Goal: Information Seeking & Learning: Learn about a topic

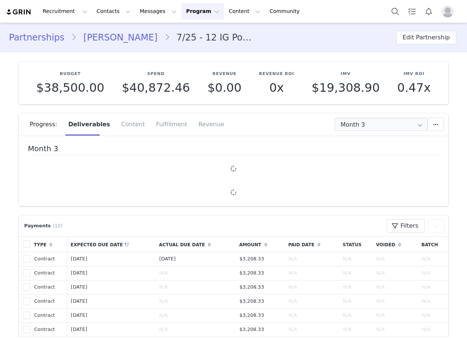
type input "+1 ([GEOGRAPHIC_DATA])"
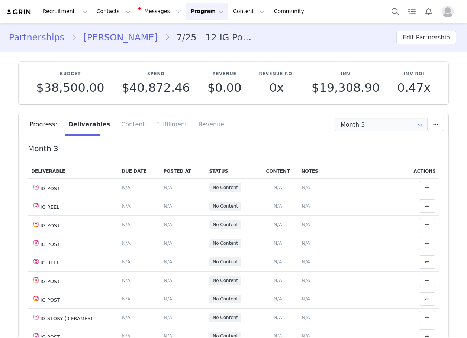
click at [341, 108] on section "Budget $38,500.00 Spend $40,872.46 Revenue $0.00 Revenue ROI 0x IMV $19,308.90 …" at bounding box center [233, 208] width 441 height 312
click at [350, 122] on input "Month 3" at bounding box center [381, 124] width 93 height 13
click at [356, 136] on span "Month 1" at bounding box center [350, 136] width 21 height 0
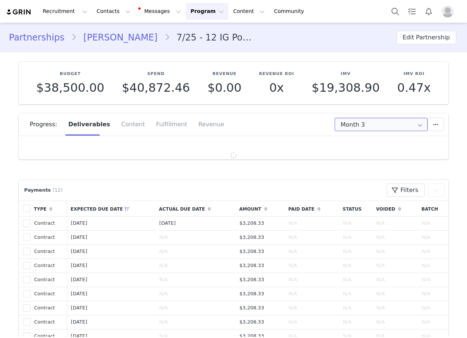
type input "Month 1"
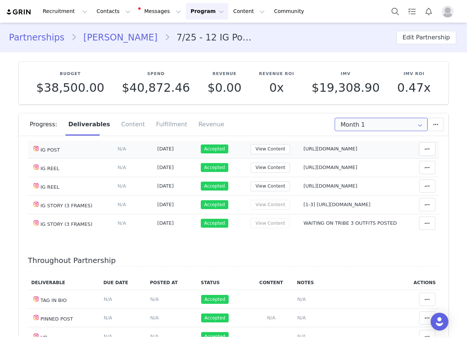
scroll to position [290, 0]
drag, startPoint x: 299, startPoint y: 176, endPoint x: 406, endPoint y: 177, distance: 106.7
click at [406, 177] on tr "IG REEL Deliverable Due Date Set the date you expect this content to go live. S…" at bounding box center [233, 186] width 411 height 19
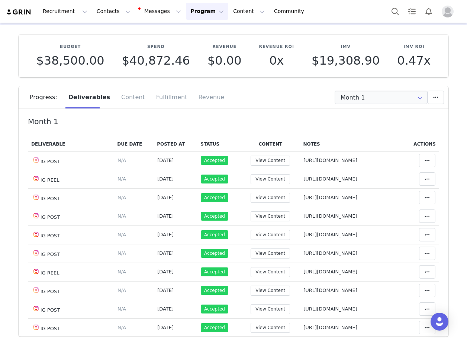
scroll to position [0, 0]
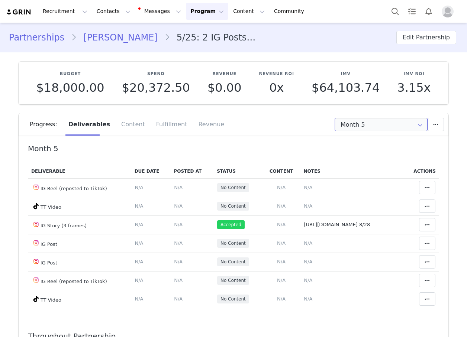
click at [352, 118] on input "Month 5" at bounding box center [381, 124] width 93 height 13
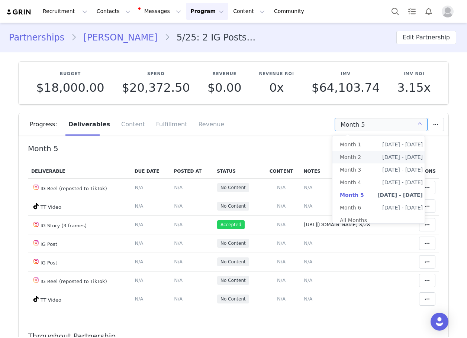
click at [365, 161] on li "Month 2 Jun 14th - Jul 13th" at bounding box center [381, 157] width 98 height 13
type input "Month 2"
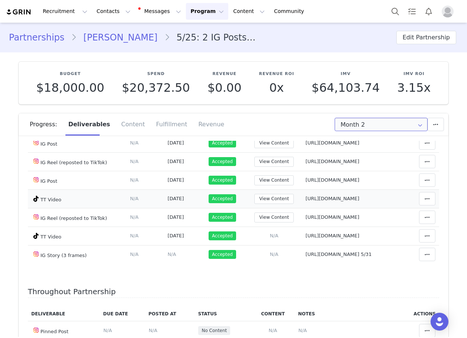
scroll to position [112, 0]
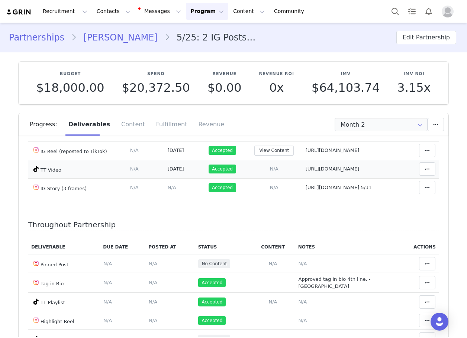
drag, startPoint x: 250, startPoint y: 168, endPoint x: 403, endPoint y: 168, distance: 153.2
click at [403, 168] on td "Notes Save Cancel https://www.tiktok.com/@maarebeaar/photo/7544064851992186125" at bounding box center [353, 169] width 103 height 19
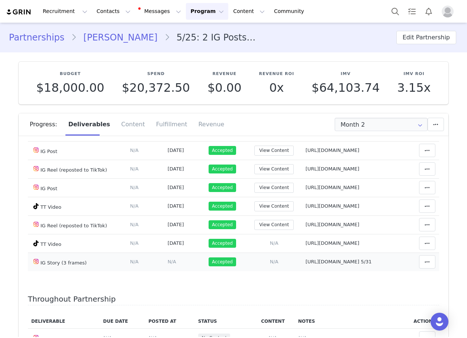
scroll to position [0, 0]
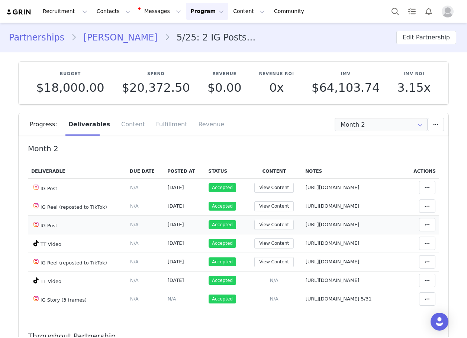
drag, startPoint x: 250, startPoint y: 225, endPoint x: 369, endPoint y: 223, distance: 118.3
click at [384, 226] on td "Notes Save Cancel https://www.instagram.com/p/DN6Ism2D9V_/" at bounding box center [353, 225] width 103 height 19
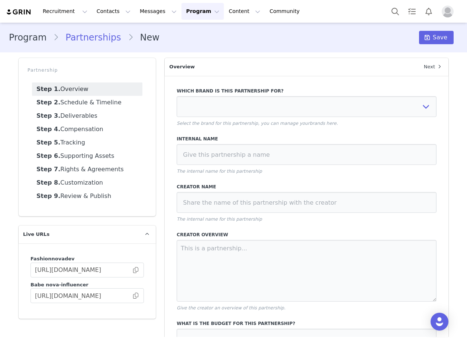
select select
click at [104, 10] on button "Contacts Contacts" at bounding box center [113, 11] width 43 height 17
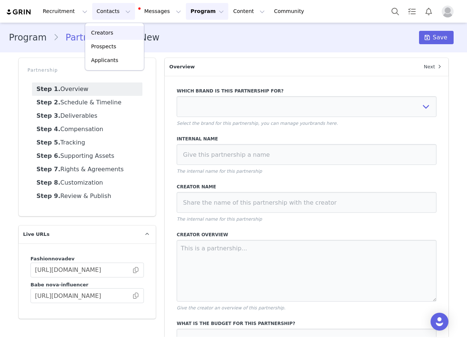
click at [102, 32] on p "Creators" at bounding box center [102, 33] width 22 height 8
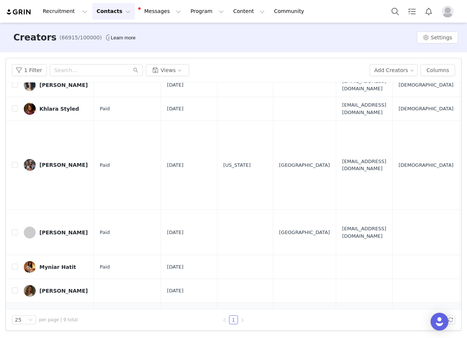
scroll to position [105, 0]
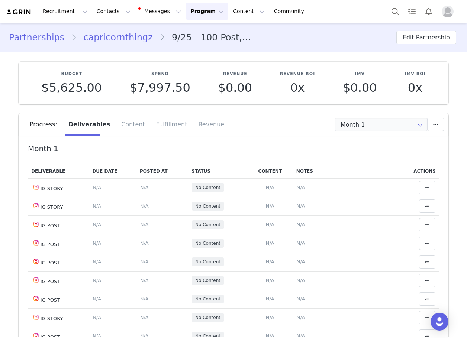
click at [366, 133] on div "Progress: Deliverables Content Fulfillment Revenue" at bounding box center [239, 124] width 419 height 22
click at [364, 125] on input "Month 1" at bounding box center [381, 124] width 93 height 13
click at [290, 152] on h4 "Month 1" at bounding box center [233, 150] width 411 height 11
click at [97, 42] on link "capricornthingz" at bounding box center [118, 37] width 83 height 13
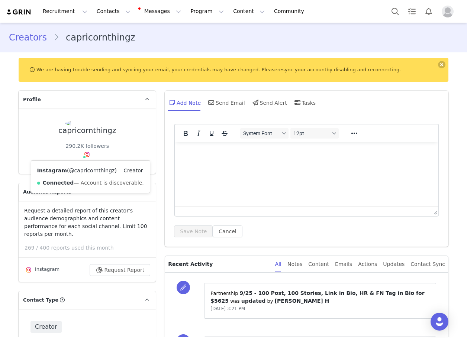
click at [81, 170] on link "@capricornthingz" at bounding box center [92, 171] width 46 height 6
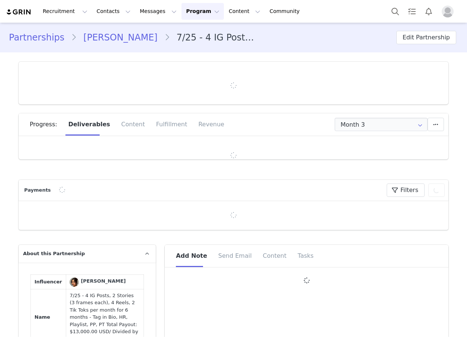
type input "+34 ([GEOGRAPHIC_DATA])"
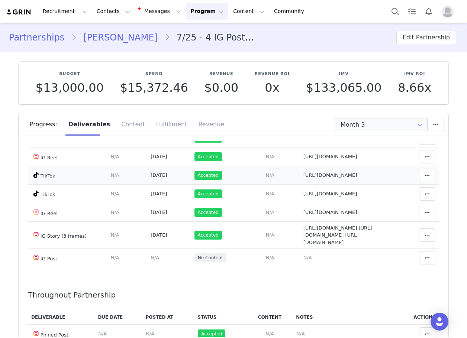
scroll to position [186, 0]
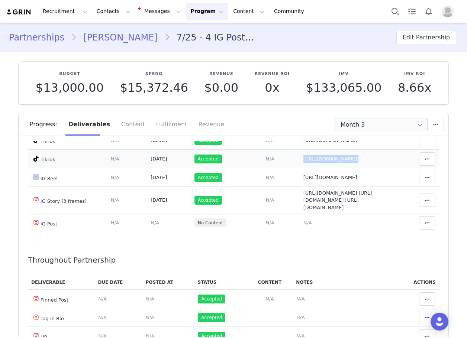
drag, startPoint x: 255, startPoint y: 180, endPoint x: 401, endPoint y: 180, distance: 146.5
click at [401, 168] on tr "TikTok Deliverable Due Date Set the date you expect this content to go live. Sa…" at bounding box center [233, 159] width 411 height 19
drag, startPoint x: 250, startPoint y: 203, endPoint x: 374, endPoint y: 194, distance: 124.5
click at [374, 187] on tr "IG Reel Deliverable Due Date Set the date you expect this content to go live. S…" at bounding box center [233, 177] width 411 height 19
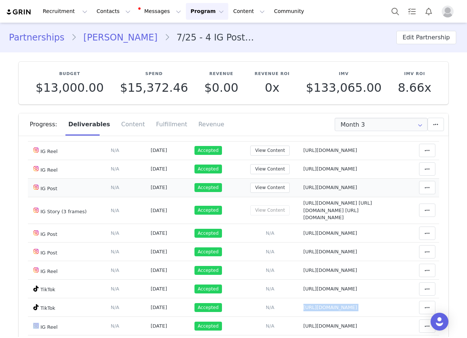
drag, startPoint x: 257, startPoint y: 190, endPoint x: 390, endPoint y: 189, distance: 133.5
click at [390, 189] on td "Notes Save Cancel https://www.instagram.com/p/DPEP_eJjB_S/" at bounding box center [351, 187] width 103 height 19
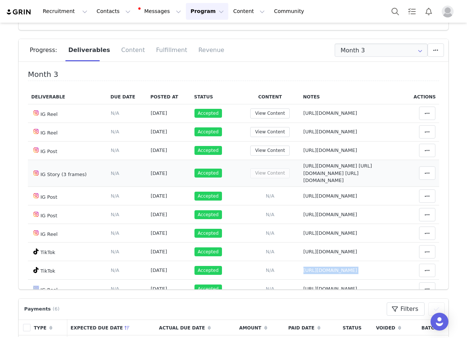
scroll to position [0, 0]
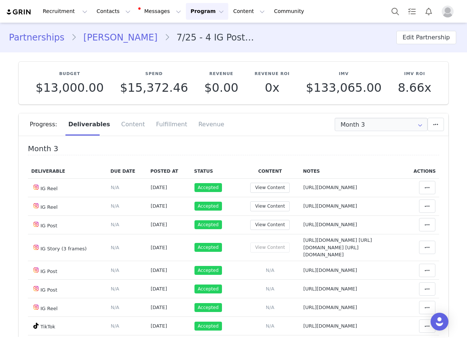
click at [346, 116] on div "Progress: Deliverables Content Fulfillment Revenue" at bounding box center [239, 124] width 419 height 22
click at [350, 125] on input "Month 3" at bounding box center [381, 124] width 93 height 13
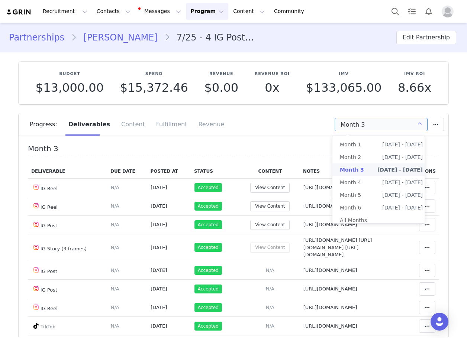
click at [243, 135] on div "Progress: Deliverables Content Fulfillment Revenue" at bounding box center [239, 124] width 419 height 22
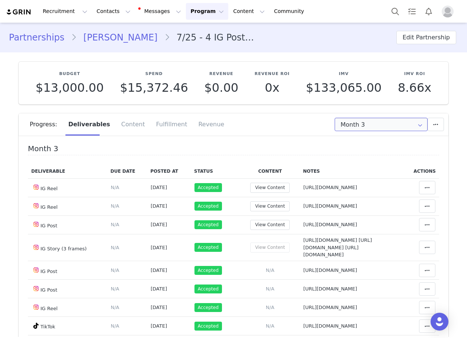
click at [393, 122] on input "Month 3" at bounding box center [381, 124] width 93 height 13
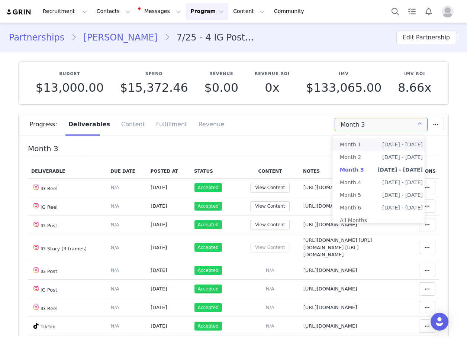
click at [284, 142] on div "Month 3 Deliverable Due Date Posted At Status Content Notes Actions IG Reel Del…" at bounding box center [234, 252] width 430 height 223
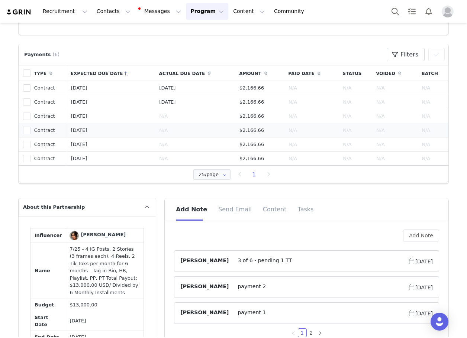
scroll to position [335, 0]
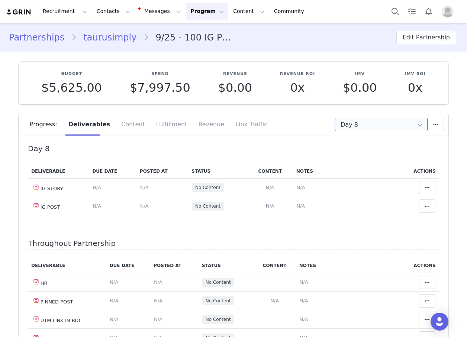
click at [358, 122] on input "Day 8" at bounding box center [381, 124] width 93 height 13
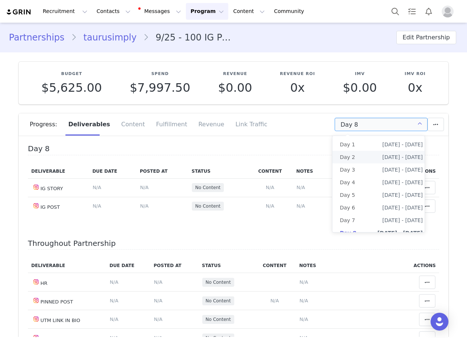
click at [324, 158] on div "Day 8 Deliverable Due Date Posted At Status Content Notes Actions IG STORY Deli…" at bounding box center [233, 185] width 411 height 80
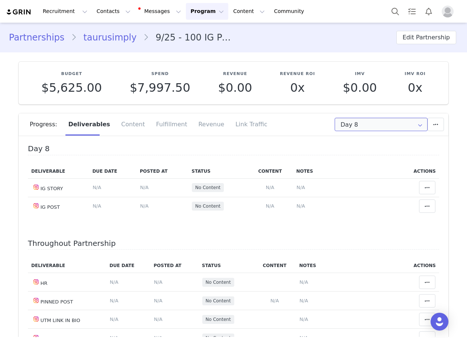
click at [355, 128] on input "Day 8" at bounding box center [381, 124] width 93 height 13
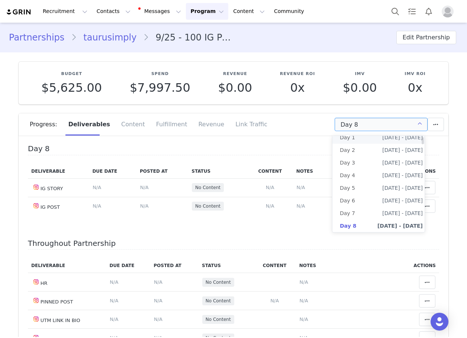
click at [357, 141] on li "Day 1 [DATE] - [DATE]" at bounding box center [381, 137] width 98 height 13
type input "Day 1"
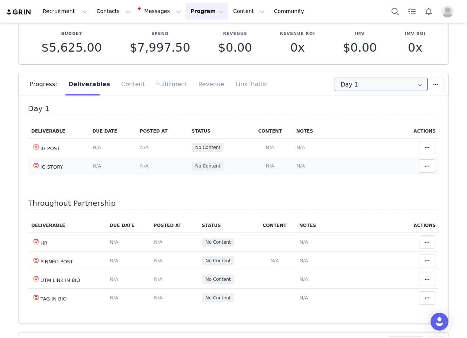
scroll to position [0, 0]
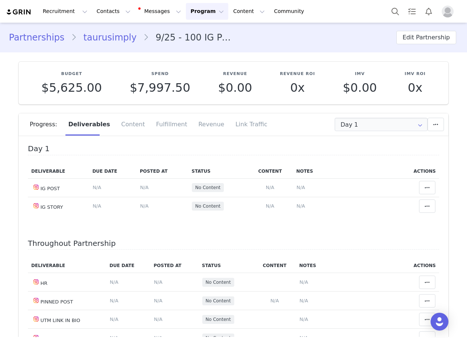
click at [91, 42] on link "taurusimply" at bounding box center [110, 37] width 67 height 13
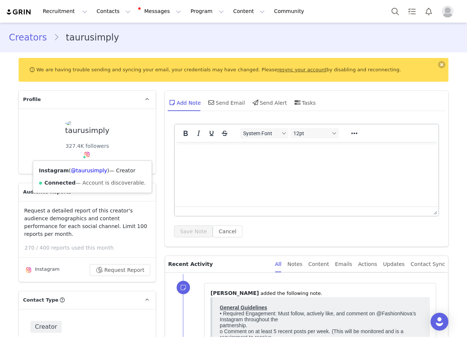
click at [76, 176] on div "Instagram ( @taurusimply ) — Creator Connected — Account is discoverable." at bounding box center [92, 177] width 119 height 32
click at [76, 171] on link "@taurusimply" at bounding box center [89, 171] width 36 height 6
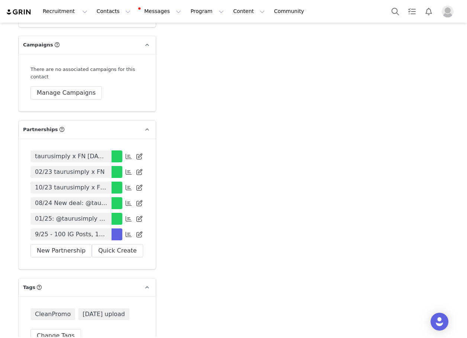
scroll to position [2194, 0]
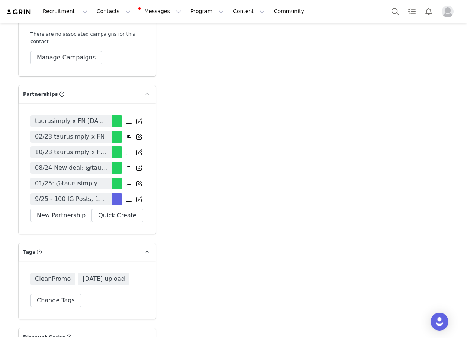
click at [79, 196] on span "9/25 - 100 IG Posts, 100 IG Stories, Tag in Bio, Pinned Post, HR, UTM LIB" at bounding box center [71, 199] width 72 height 9
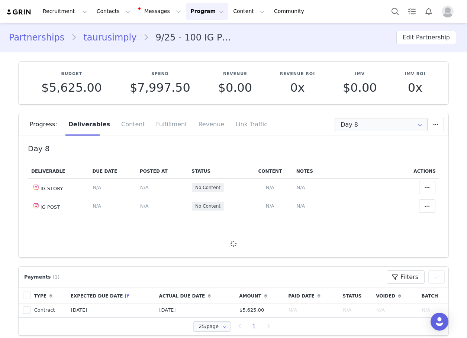
type input "+1 ([GEOGRAPHIC_DATA])"
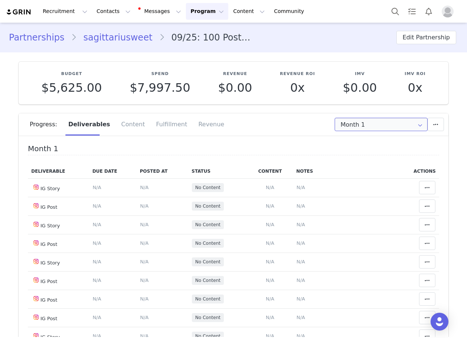
click at [356, 126] on input "Month 1" at bounding box center [381, 124] width 93 height 13
click at [309, 137] on div "Progress: Deliverables Content Fulfillment Revenue" at bounding box center [234, 127] width 430 height 28
click at [112, 35] on link "sagittariusweet" at bounding box center [118, 37] width 82 height 13
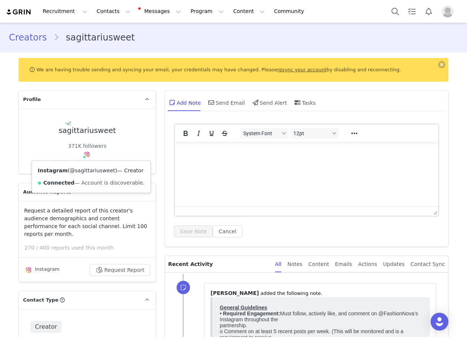
click at [77, 171] on link "@sagittariusweet" at bounding box center [92, 171] width 45 height 6
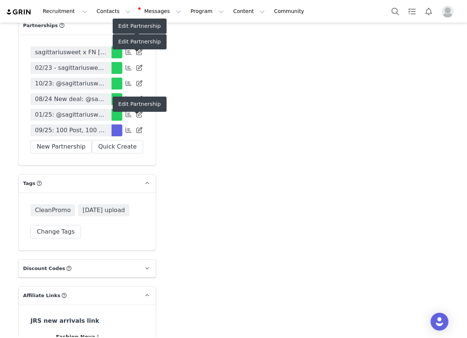
scroll to position [2306, 0]
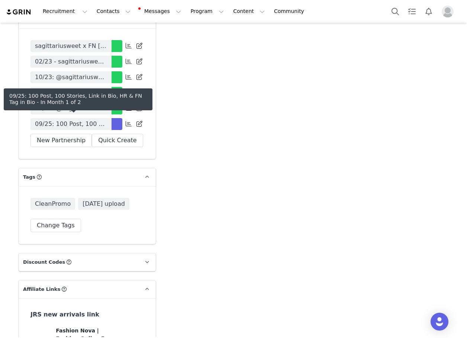
click at [69, 122] on span "09/25: 100 Post, 100 Stories, Link in Bio, HR & FN Tag in Bio" at bounding box center [71, 124] width 72 height 9
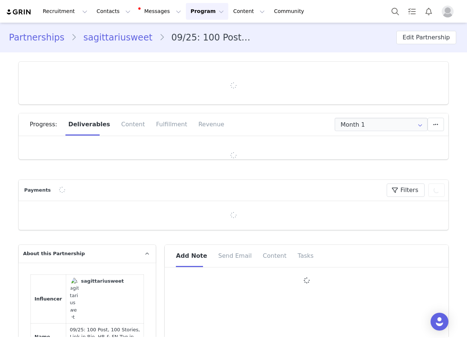
type input "+1 ([GEOGRAPHIC_DATA])"
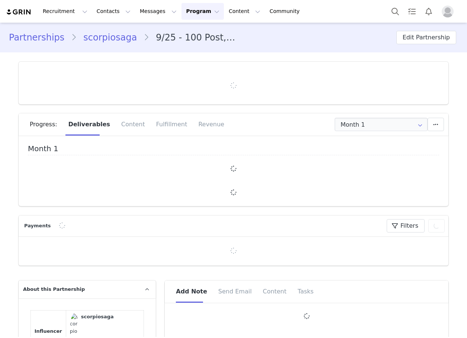
type input "+1 ([GEOGRAPHIC_DATA])"
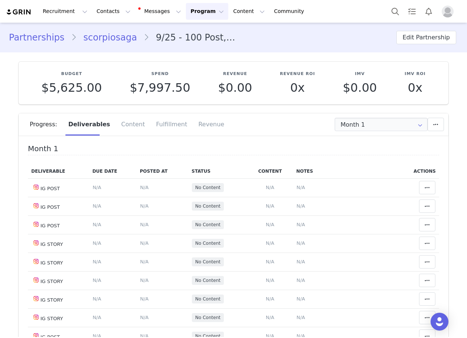
drag, startPoint x: 119, startPoint y: 39, endPoint x: 129, endPoint y: 105, distance: 66.5
click at [119, 39] on link "scorpiosaga" at bounding box center [110, 37] width 67 height 13
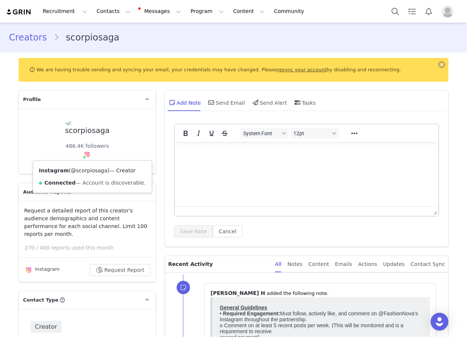
click at [81, 172] on link "@scorpiosaga" at bounding box center [89, 171] width 36 height 6
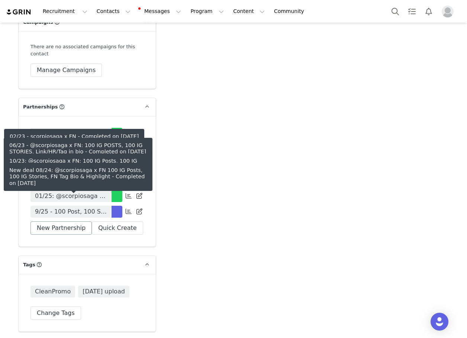
scroll to position [2231, 0]
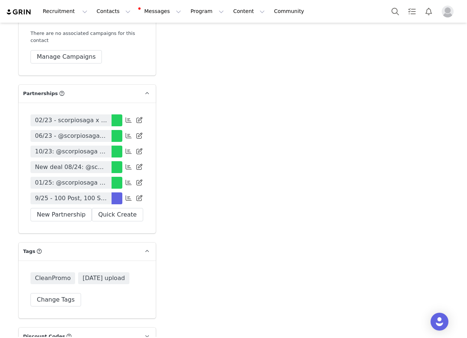
click at [65, 202] on span "9/25 - 100 Post, 100 Stories, Link in Bio, HR & FN Tag in Bio for $5625" at bounding box center [71, 198] width 72 height 9
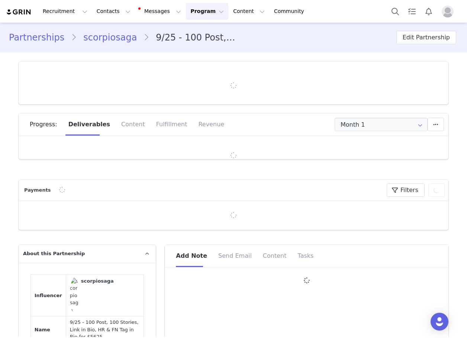
type input "+1 ([GEOGRAPHIC_DATA])"
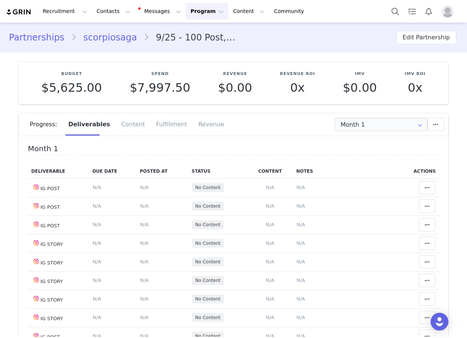
click at [107, 39] on link "scorpiosaga" at bounding box center [110, 37] width 67 height 13
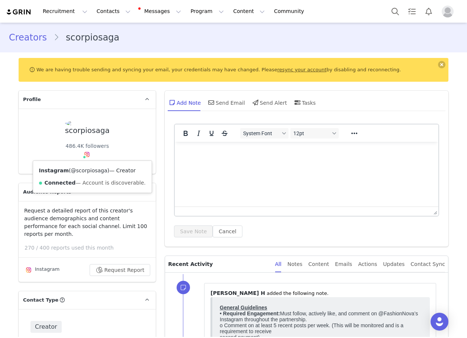
click at [81, 171] on link "@scorpiosaga" at bounding box center [89, 171] width 36 height 6
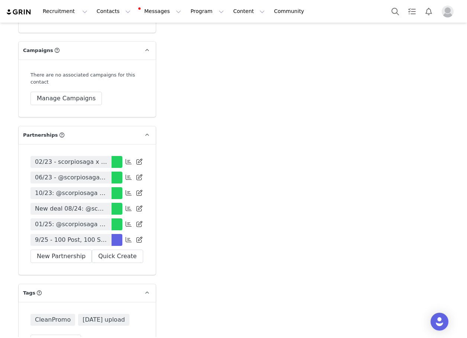
scroll to position [2231, 0]
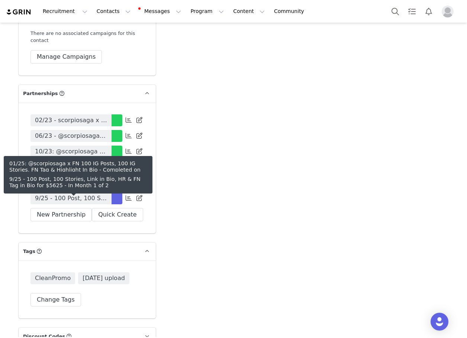
drag, startPoint x: 74, startPoint y: 205, endPoint x: 86, endPoint y: 202, distance: 11.5
click at [74, 203] on span "9/25 - 100 Post, 100 Stories, Link in Bio, HR & FN Tag in Bio for $5625" at bounding box center [71, 198] width 72 height 9
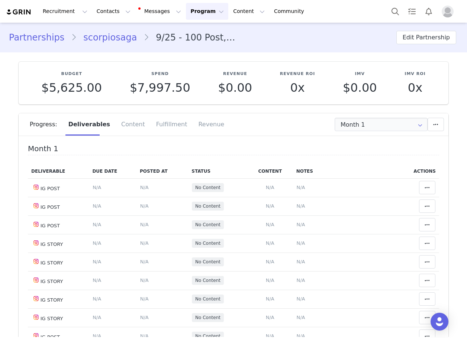
type input "+1 ([GEOGRAPHIC_DATA])"
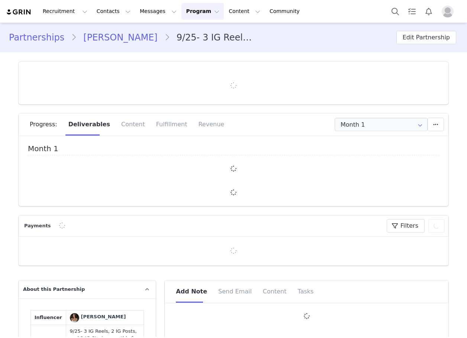
type input "+1 ([GEOGRAPHIC_DATA])"
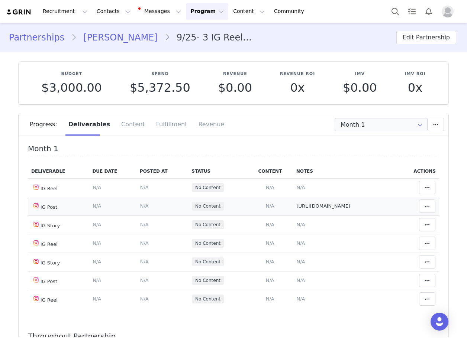
click at [305, 212] on td "Notes Save Cancel https://www.instagram.com/p/DPCKa39j-uH/" at bounding box center [344, 206] width 103 height 19
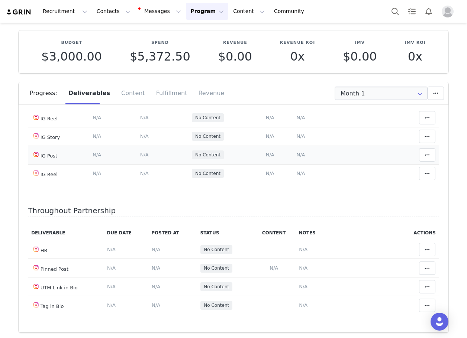
scroll to position [74, 0]
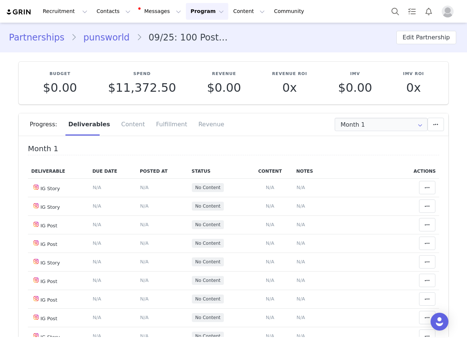
click at [100, 38] on link "punsworld" at bounding box center [106, 37] width 59 height 13
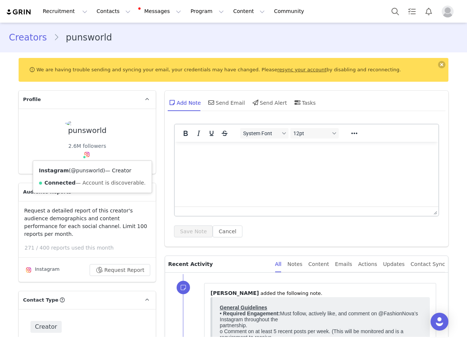
click at [83, 172] on link "@punsworld" at bounding box center [87, 171] width 32 height 6
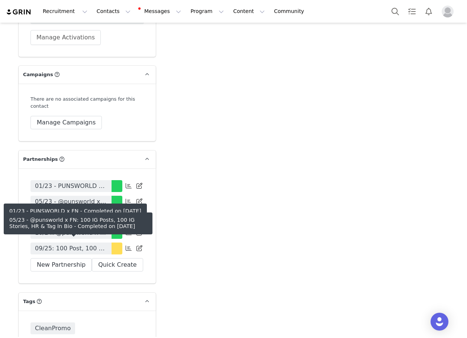
scroll to position [2157, 0]
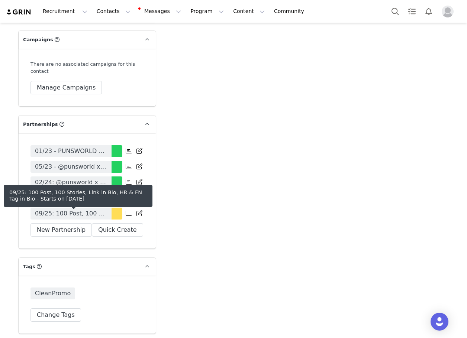
click at [71, 215] on span "09/25: 100 Post, 100 Stories, Link in Bio, HR & FN Tag in Bio" at bounding box center [71, 213] width 72 height 9
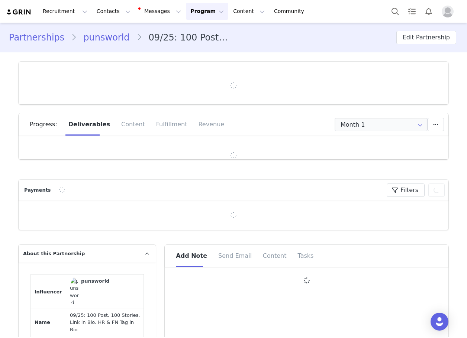
type input "+1 ([GEOGRAPHIC_DATA])"
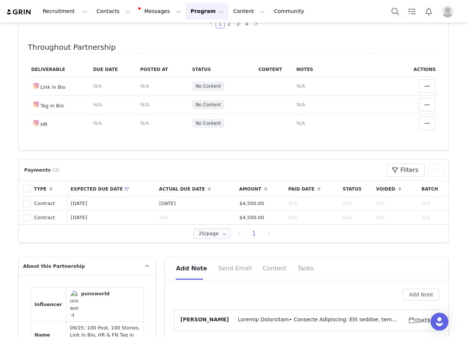
scroll to position [186, 0]
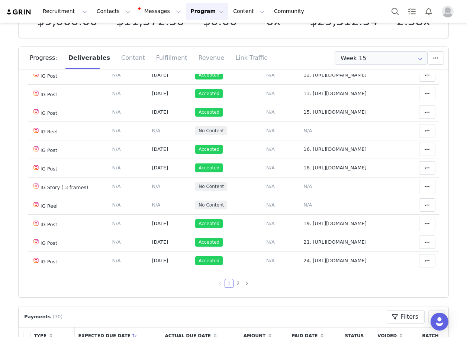
scroll to position [186, 0]
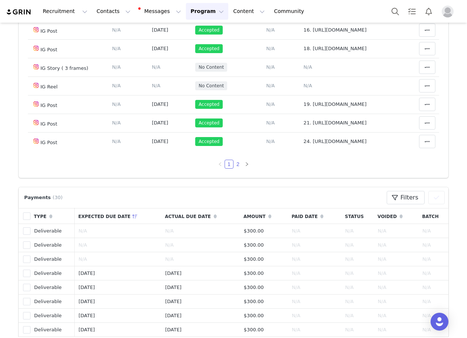
click at [234, 163] on link "2" at bounding box center [238, 164] width 8 height 8
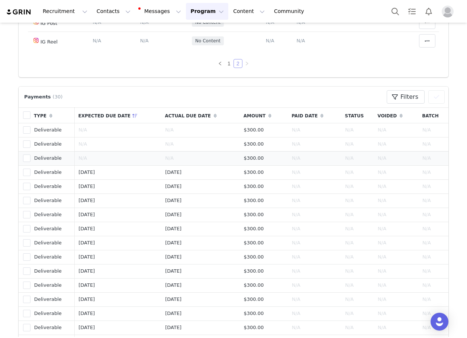
scroll to position [0, 0]
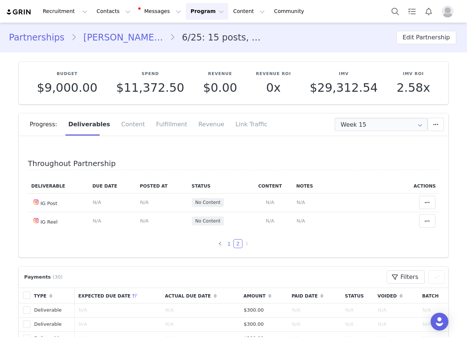
click at [226, 241] on link "1" at bounding box center [229, 244] width 8 height 8
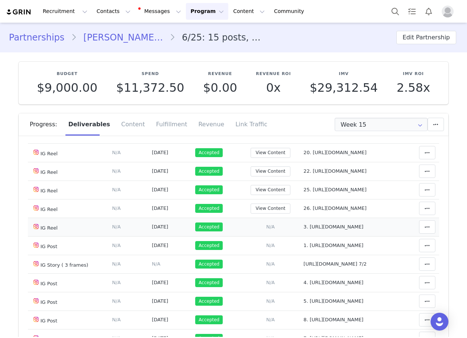
scroll to position [149, 0]
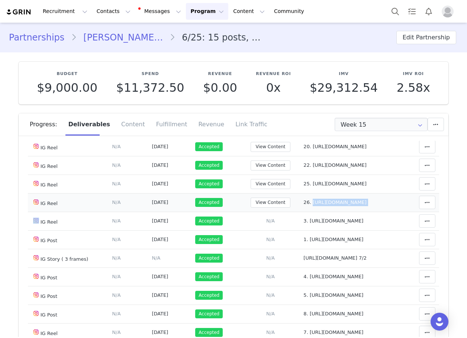
drag, startPoint x: 285, startPoint y: 215, endPoint x: 398, endPoint y: 215, distance: 113.0
click at [398, 212] on tr "IG Reel Deliverable Due Date Set the date you expect this content to go live. S…" at bounding box center [233, 202] width 411 height 19
drag, startPoint x: 289, startPoint y: 195, endPoint x: 406, endPoint y: 198, distance: 117.2
click at [406, 193] on tr "IG Reel Deliverable Due Date Set the date you expect this content to go live. S…" at bounding box center [233, 184] width 411 height 19
click at [267, 193] on td "View Content" at bounding box center [270, 184] width 59 height 19
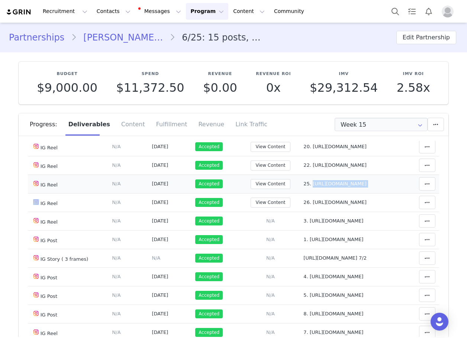
drag, startPoint x: 287, startPoint y: 196, endPoint x: 408, endPoint y: 193, distance: 121.6
click at [408, 193] on tr "IG Reel Deliverable Due Date Set the date you expect this content to go live. S…" at bounding box center [233, 184] width 411 height 19
drag, startPoint x: 407, startPoint y: 192, endPoint x: 402, endPoint y: 194, distance: 5.7
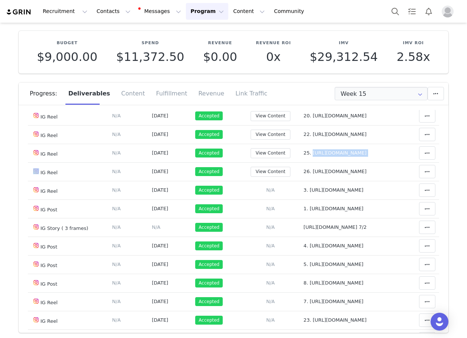
scroll to position [0, 0]
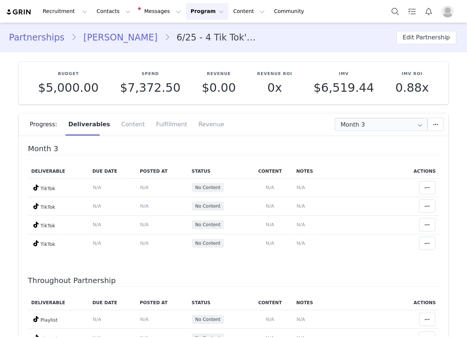
click at [382, 118] on div "Progress: Deliverables Content Fulfillment Revenue" at bounding box center [239, 124] width 419 height 22
click at [378, 124] on input "Month 3" at bounding box center [381, 124] width 93 height 13
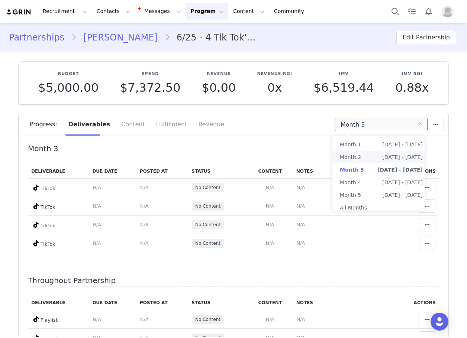
click at [374, 154] on li "Month 2 [DATE] - [DATE]" at bounding box center [381, 157] width 98 height 13
type input "Month 2"
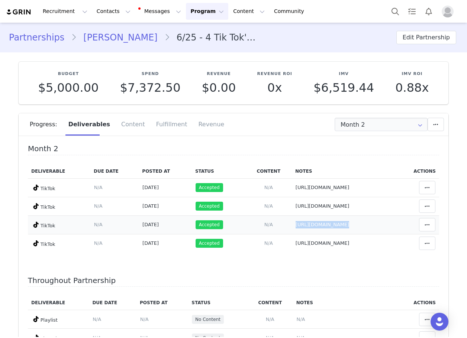
drag, startPoint x: 244, startPoint y: 223, endPoint x: 402, endPoint y: 220, distance: 157.3
click at [402, 220] on tr "TikTok Deliverable Due Date Set the date you expect this content to go live. Sa…" at bounding box center [233, 225] width 411 height 19
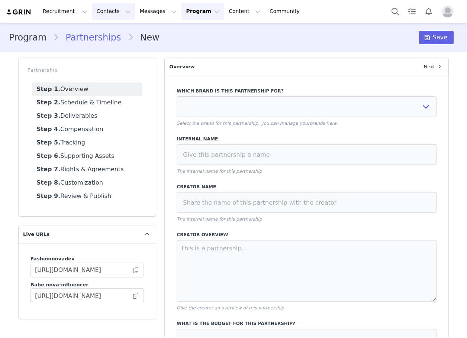
click at [97, 15] on button "Contacts Contacts" at bounding box center [113, 11] width 43 height 17
select select
click at [98, 24] on div "Creators Prospects Applicants" at bounding box center [114, 47] width 59 height 48
click at [98, 31] on p "Creators" at bounding box center [102, 33] width 22 height 8
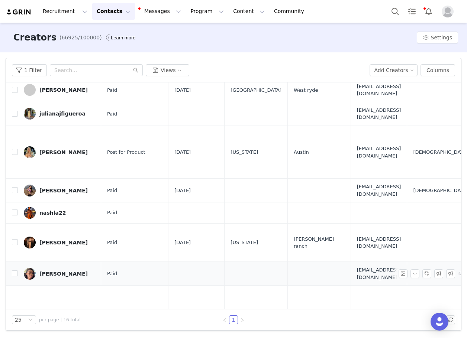
scroll to position [358, 0]
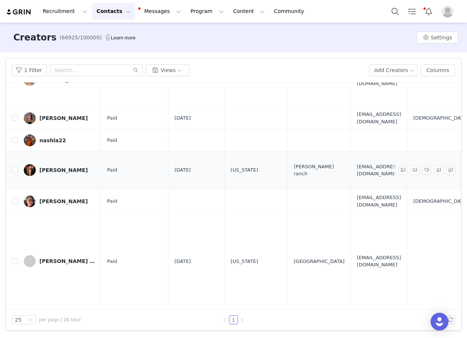
click at [59, 167] on div "[PERSON_NAME]" at bounding box center [63, 170] width 48 height 6
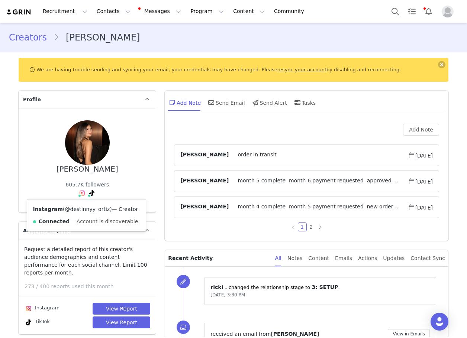
click at [75, 209] on link "@destinnyy_ortiz" at bounding box center [87, 209] width 45 height 6
